Goal: Share content: Share content

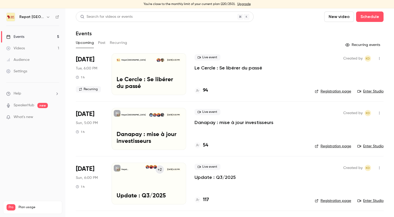
click at [26, 47] on link "Videos 1" at bounding box center [32, 48] width 65 height 11
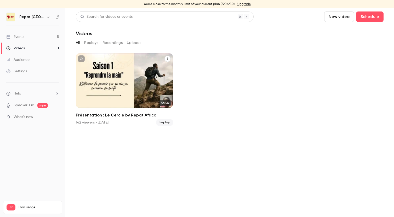
click at [145, 78] on div "Repat [GEOGRAPHIC_DATA] [DATE] Présentation : Le Cercle by Repat [GEOGRAPHIC_DA…" at bounding box center [124, 80] width 97 height 55
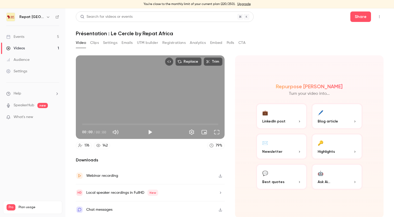
scroll to position [1, 0]
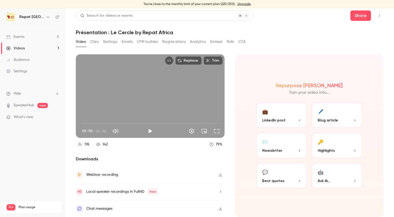
click at [103, 144] on div "142" at bounding box center [104, 144] width 5 height 5
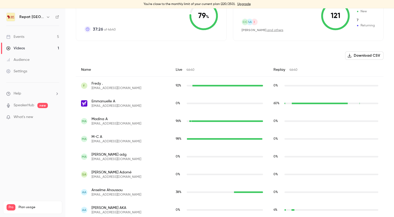
scroll to position [105, 0]
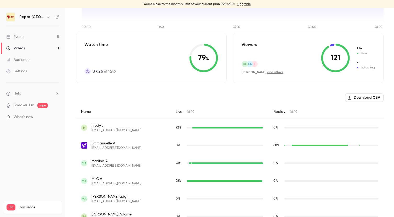
click at [283, 111] on div "Replay 46:40" at bounding box center [325, 112] width 115 height 14
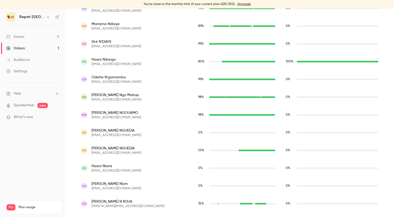
scroll to position [2232, 0]
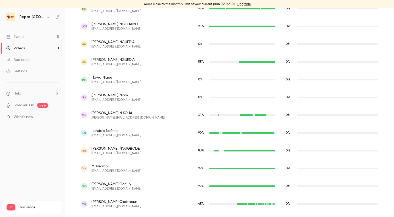
click at [40, 35] on link "Events 5" at bounding box center [32, 36] width 65 height 11
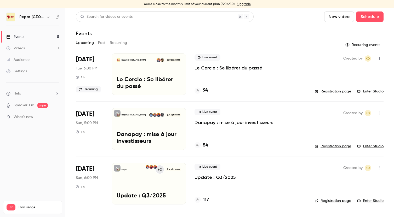
click at [206, 144] on h4 "54" at bounding box center [205, 145] width 5 height 7
click at [28, 36] on link "Events 5" at bounding box center [32, 36] width 65 height 11
click at [205, 199] on h4 "117" at bounding box center [206, 199] width 6 height 7
click at [205, 89] on h4 "94" at bounding box center [205, 90] width 5 height 7
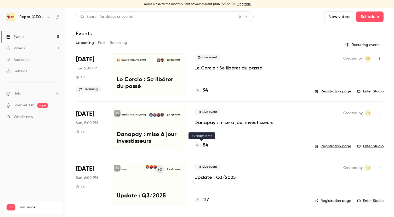
click at [204, 145] on h4 "54" at bounding box center [205, 145] width 5 height 7
click at [202, 88] on div "94" at bounding box center [200, 90] width 13 height 7
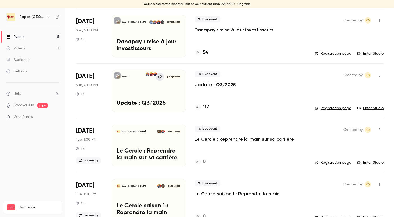
scroll to position [106, 0]
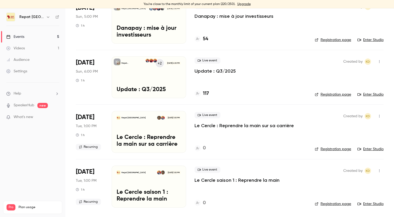
click at [207, 93] on h4 "117" at bounding box center [206, 93] width 6 height 7
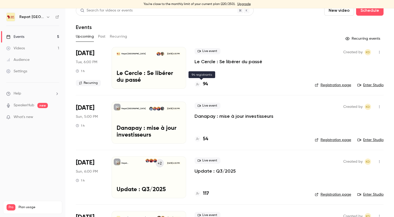
click at [206, 83] on h4 "94" at bounding box center [205, 84] width 5 height 7
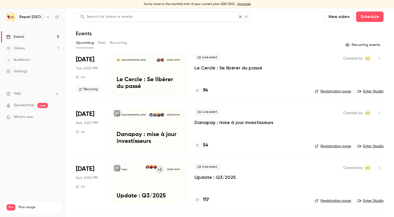
click at [44, 49] on link "Videos 1" at bounding box center [32, 48] width 65 height 11
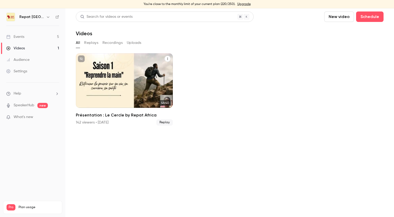
click at [120, 115] on h2 "Présentation : Le Cercle by Repat Africa" at bounding box center [124, 115] width 97 height 6
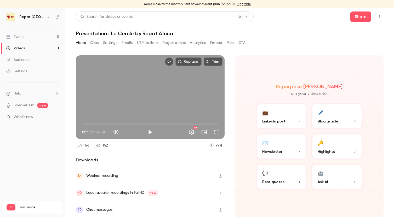
click at [285, 117] on button "💼 LinkedIn post" at bounding box center [281, 116] width 51 height 26
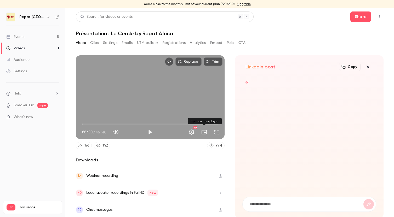
scroll to position [1, 0]
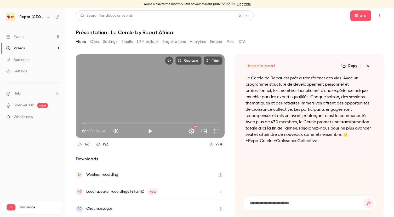
click at [40, 37] on link "Events 5" at bounding box center [32, 36] width 65 height 11
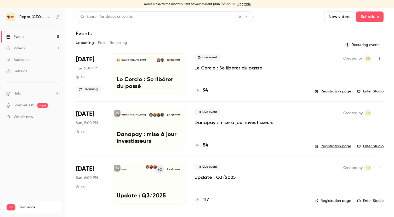
click at [207, 145] on h4 "54" at bounding box center [205, 145] width 5 height 7
click at [206, 199] on h4 "117" at bounding box center [206, 199] width 6 height 7
click at [25, 48] on link "Videos 1" at bounding box center [32, 48] width 65 height 11
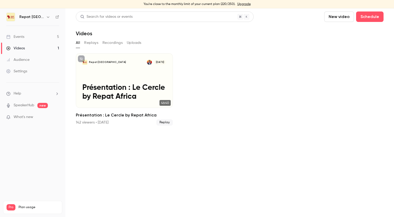
click at [22, 37] on div "Events" at bounding box center [15, 36] width 18 height 5
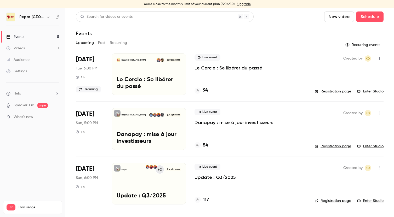
click at [206, 122] on p "Danapay : mise à jour investisseurs" at bounding box center [233, 122] width 79 height 6
